Goal: Check status: Check status

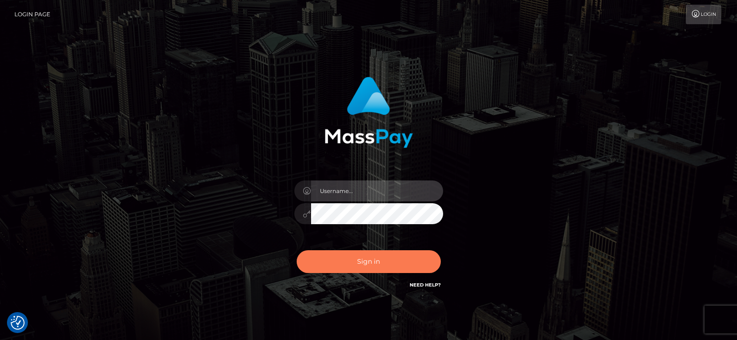
type input "Nocelyn.xcite"
click at [360, 258] on button "Sign in" at bounding box center [369, 261] width 144 height 23
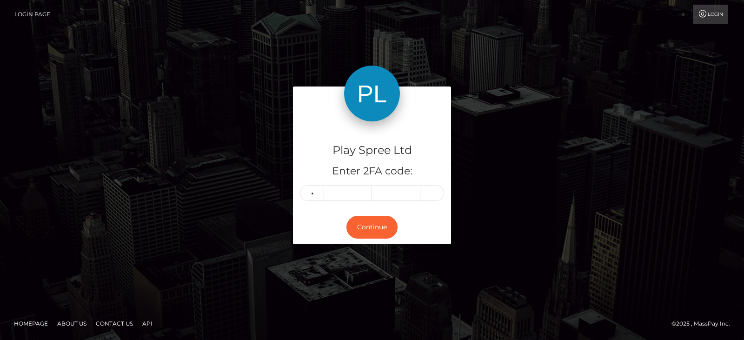
type input "6"
type input "9"
type input "5"
type input "1"
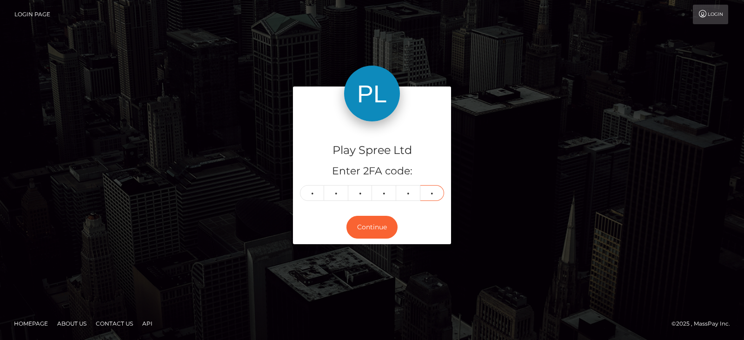
type input "7"
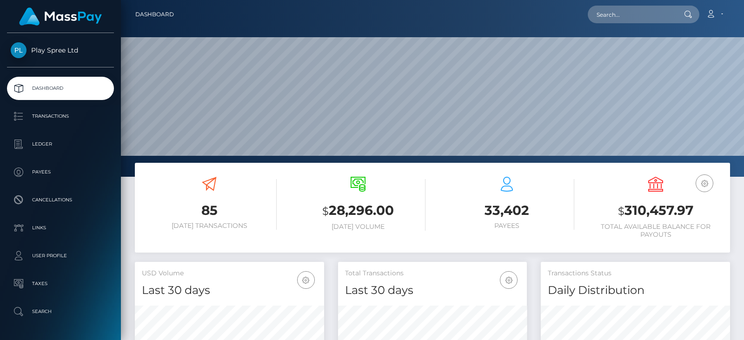
scroll to position [165, 189]
click at [663, 208] on h3 "$ 310,457.97" at bounding box center [655, 210] width 135 height 19
copy h3 "310,457.97"
